Goal: Browse casually

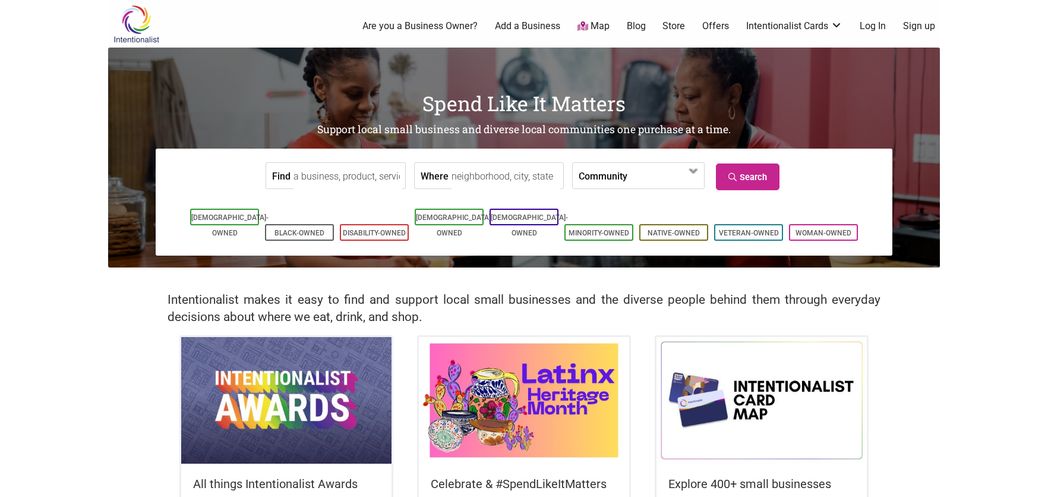
drag, startPoint x: 97, startPoint y: 352, endPoint x: 113, endPoint y: 320, distance: 35.3
click at [99, 351] on body "× Menu 0 Are you a Business Owner? Add a Business Map Blog Store Offers Intenti…" at bounding box center [524, 248] width 1048 height 497
click at [94, 340] on body "× Menu 0 Are you a Business Owner? Add a Business Map Blog Store Offers Intenti…" at bounding box center [524, 248] width 1048 height 497
click at [951, 362] on body "× Menu 0 Are you a Business Owner? Add a Business Map Blog Store Offers Intenti…" at bounding box center [524, 248] width 1048 height 497
click at [949, 309] on body "× Menu 0 Are you a Business Owner? Add a Business Map Blog Store Offers Intenti…" at bounding box center [524, 248] width 1048 height 497
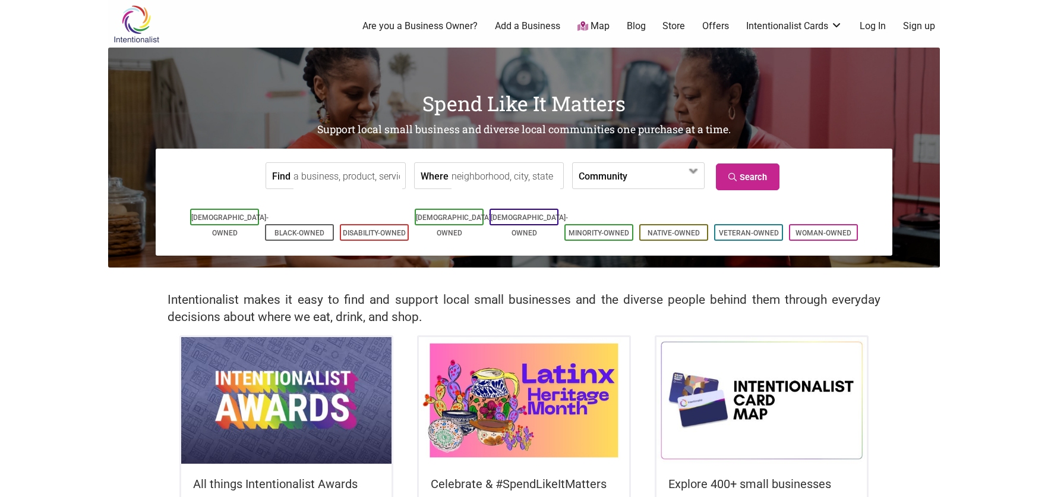
click at [17, 168] on body "× Menu 0 Are you a Business Owner? Add a Business Map Blog Store Offers Intenti…" at bounding box center [524, 248] width 1048 height 497
click at [938, 330] on div "Intentionalist makes it easy to find and support local small businesses and the…" at bounding box center [524, 301] width 832 height 68
click at [80, 209] on body "× Menu 0 Are you a Business Owner? Add a Business Map Blog Store Offers Intenti…" at bounding box center [524, 248] width 1048 height 497
click at [87, 352] on body "× Menu 0 Are you a Business Owner? Add a Business Map Blog Store Offers Intenti…" at bounding box center [524, 248] width 1048 height 497
click at [86, 376] on body "× Menu 0 Are you a Business Owner? Add a Business Map Blog Store Offers Intenti…" at bounding box center [524, 248] width 1048 height 497
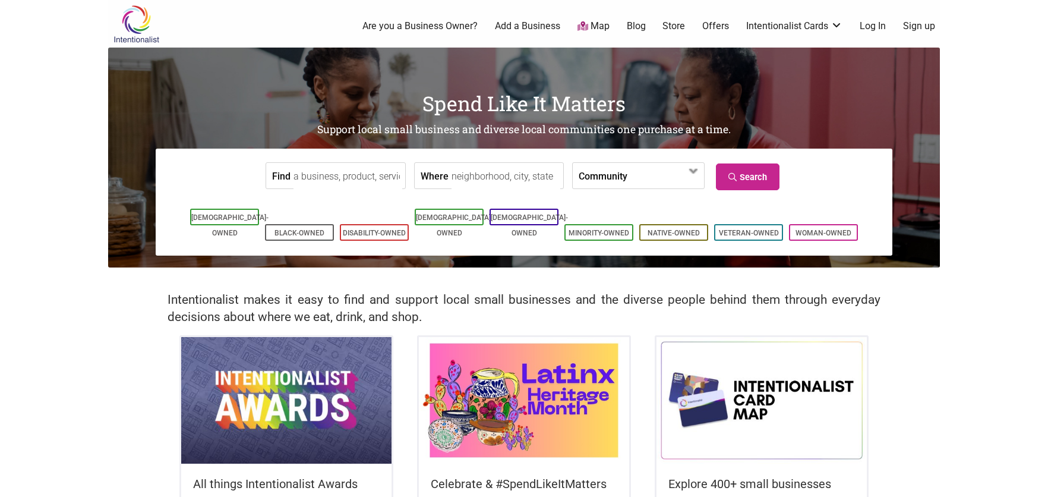
click at [960, 306] on body "× Menu 0 Are you a Business Owner? Add a Business Map Blog Store Offers Intenti…" at bounding box center [524, 248] width 1048 height 497
click at [109, 343] on div "All things Intentionalist Awards The 3rd Annual Intentionalist Awards are a cel…" at bounding box center [524, 490] width 832 height 310
click at [89, 110] on body "× Menu 0 Are you a Business Owner? Add a Business Map Blog Store Offers Intenti…" at bounding box center [524, 248] width 1048 height 497
click at [102, 398] on body "× Menu 0 Are you a Business Owner? Add a Business Map Blog Store Offers Intenti…" at bounding box center [524, 248] width 1048 height 497
click at [88, 366] on body "× Menu 0 Are you a Business Owner? Add a Business Map Blog Store Offers Intenti…" at bounding box center [524, 248] width 1048 height 497
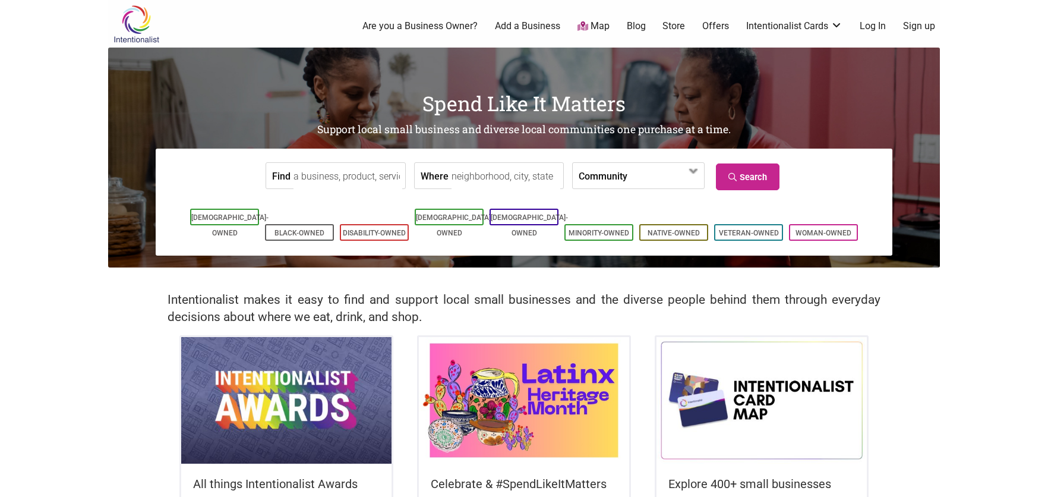
click at [109, 290] on div "Intentionalist makes it easy to find and support local small businesses and the…" at bounding box center [524, 301] width 832 height 68
click at [91, 345] on body "× Menu 0 Are you a Business Owner? Add a Business Map Blog Store Offers Intenti…" at bounding box center [524, 248] width 1048 height 497
